Goal: Task Accomplishment & Management: Manage account settings

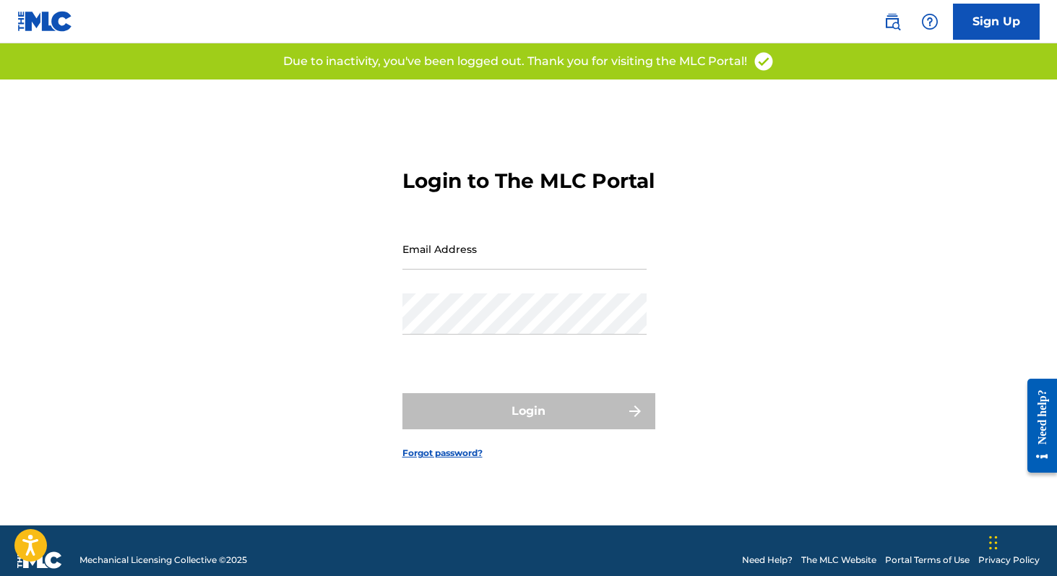
click at [568, 270] on input "Email Address" at bounding box center [525, 248] width 244 height 41
type input "[PERSON_NAME][EMAIL_ADDRESS][DOMAIN_NAME]"
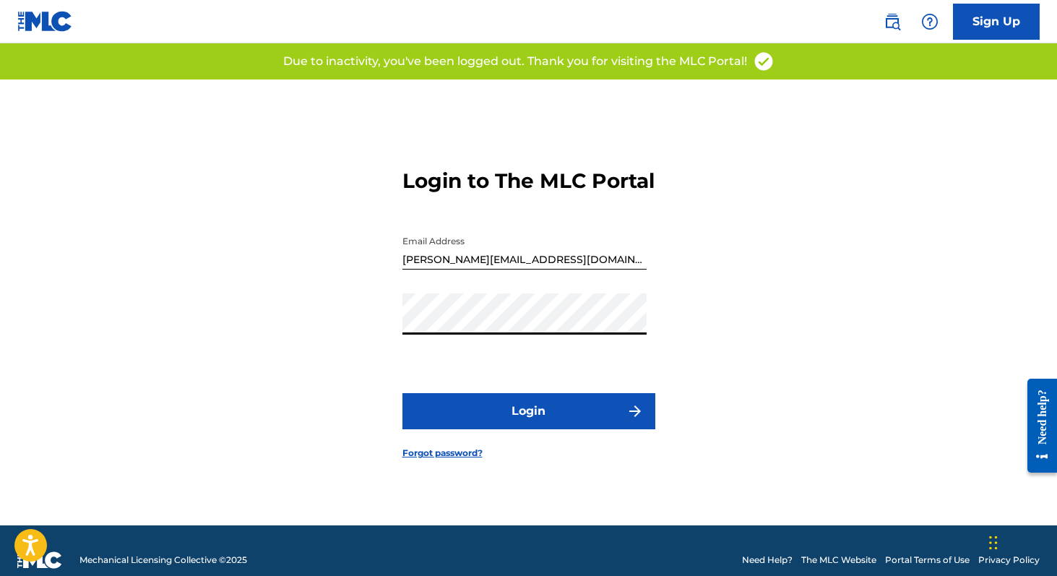
click at [511, 416] on button "Login" at bounding box center [529, 411] width 253 height 36
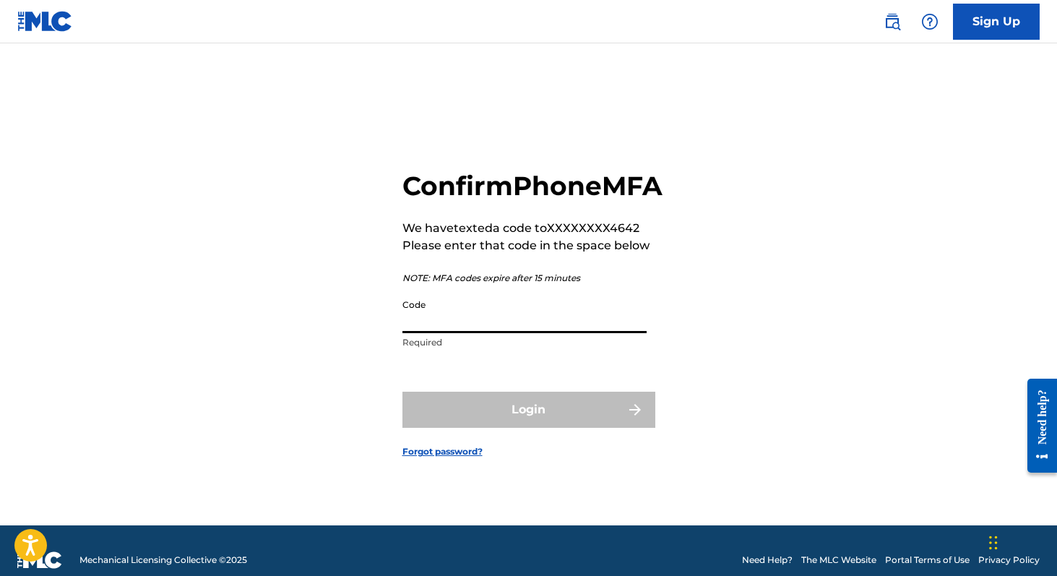
click at [448, 333] on input "Code" at bounding box center [525, 312] width 244 height 41
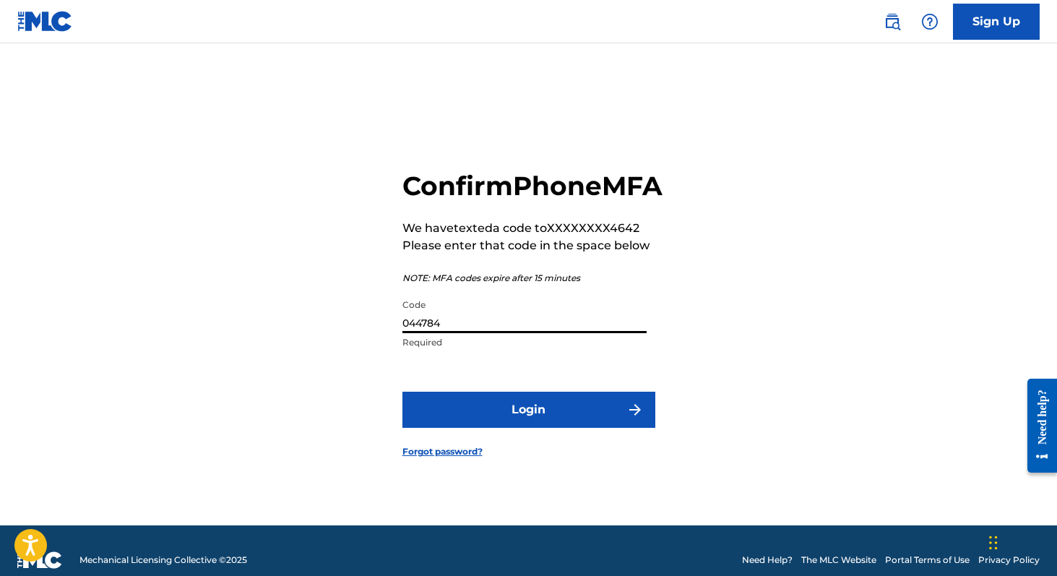
type input "044784"
click at [452, 421] on button "Login" at bounding box center [529, 410] width 253 height 36
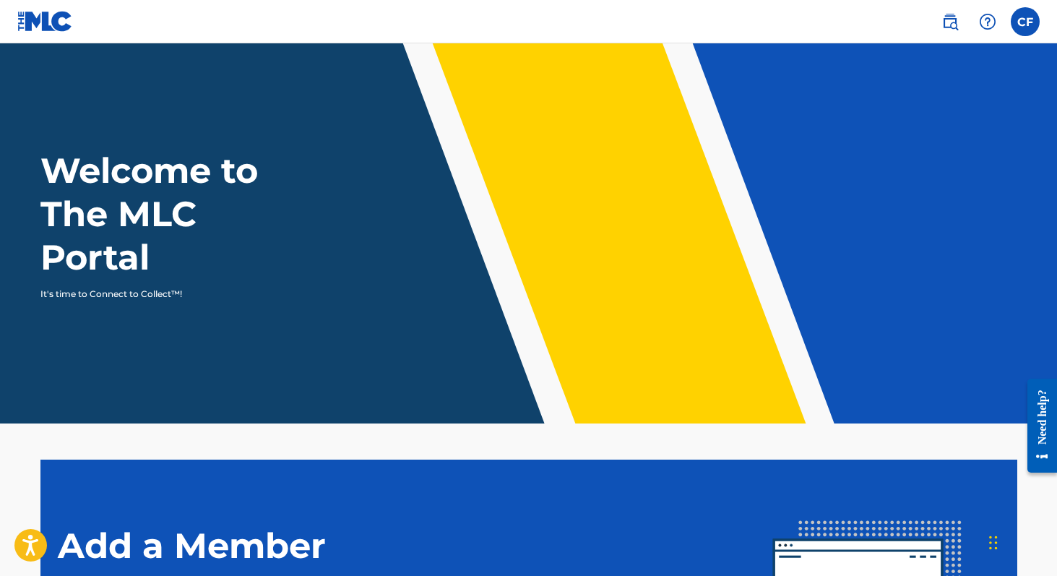
click at [1031, 19] on label at bounding box center [1025, 21] width 29 height 29
click at [1026, 22] on input "CF Collin Felter [EMAIL_ADDRESS][DOMAIN_NAME] Notification Preferences Profile …" at bounding box center [1026, 22] width 0 height 0
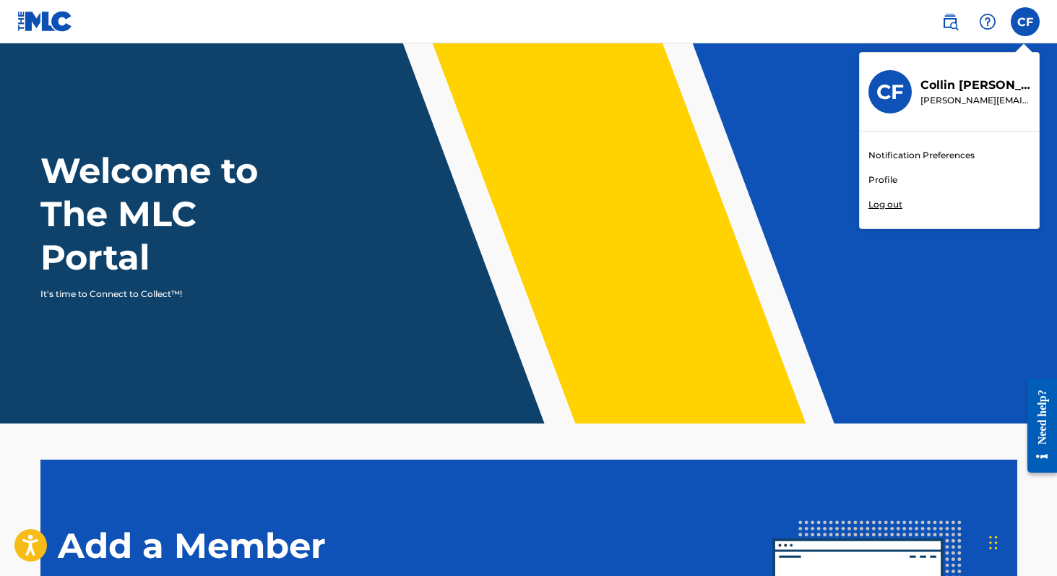
click at [877, 182] on link "Profile" at bounding box center [883, 179] width 29 height 13
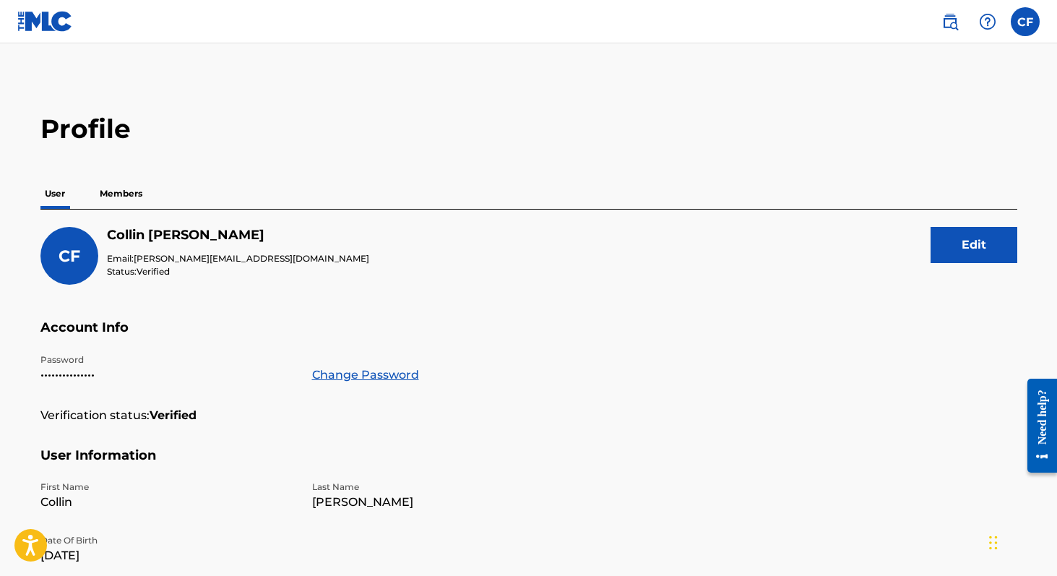
click at [134, 189] on p "Members" at bounding box center [120, 194] width 51 height 30
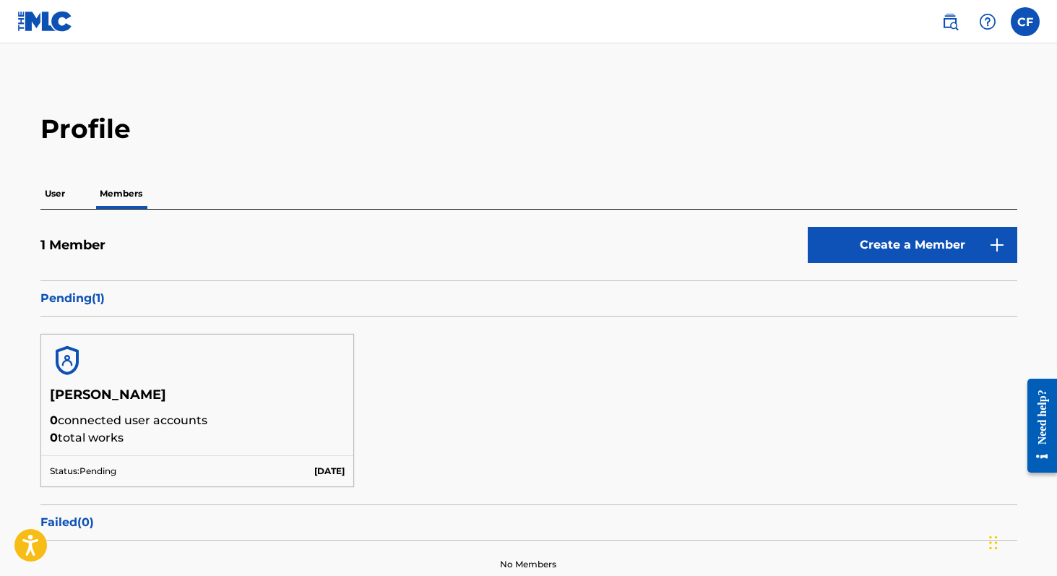
scroll to position [116, 0]
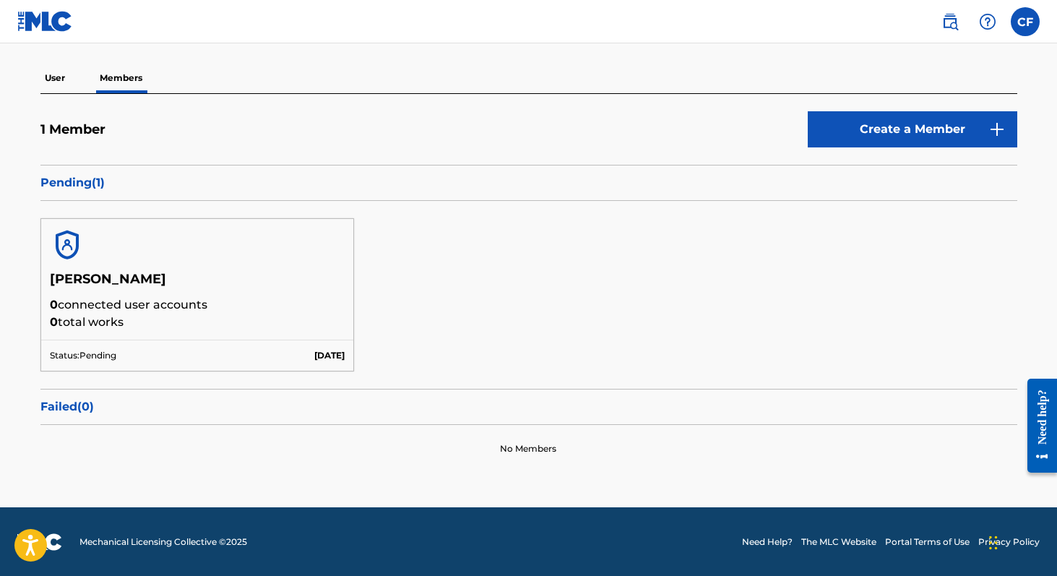
click at [114, 308] on p "0 connected user accounts" at bounding box center [198, 304] width 296 height 17
click at [103, 254] on div at bounding box center [197, 245] width 313 height 52
drag, startPoint x: 132, startPoint y: 280, endPoint x: 69, endPoint y: 279, distance: 63.6
click at [69, 280] on h5 "[PERSON_NAME]" at bounding box center [198, 283] width 296 height 25
click at [96, 283] on h5 "[PERSON_NAME]" at bounding box center [198, 283] width 296 height 25
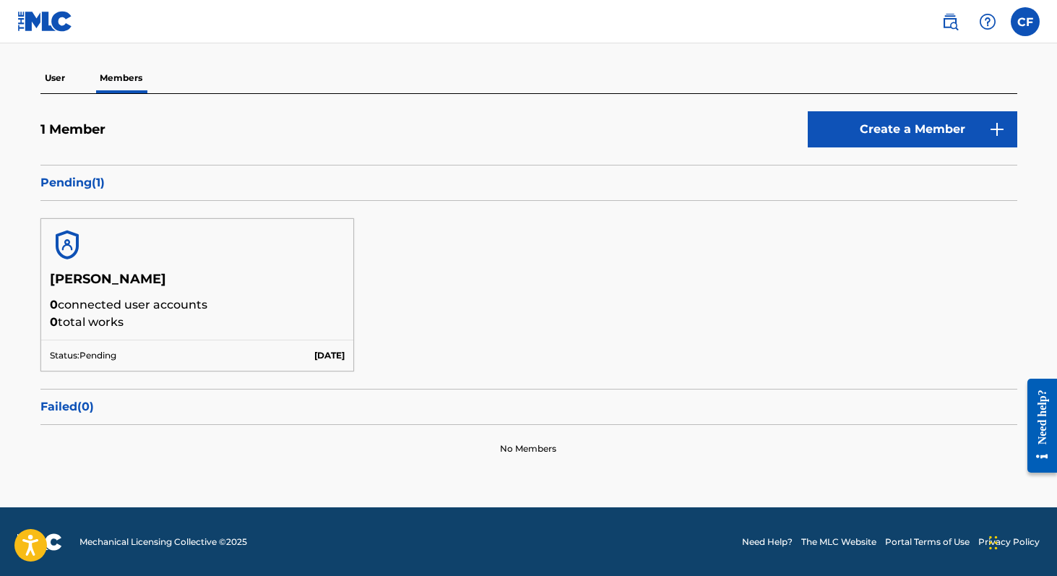
click at [186, 293] on h5 "[PERSON_NAME]" at bounding box center [198, 283] width 296 height 25
